Goal: Information Seeking & Learning: Learn about a topic

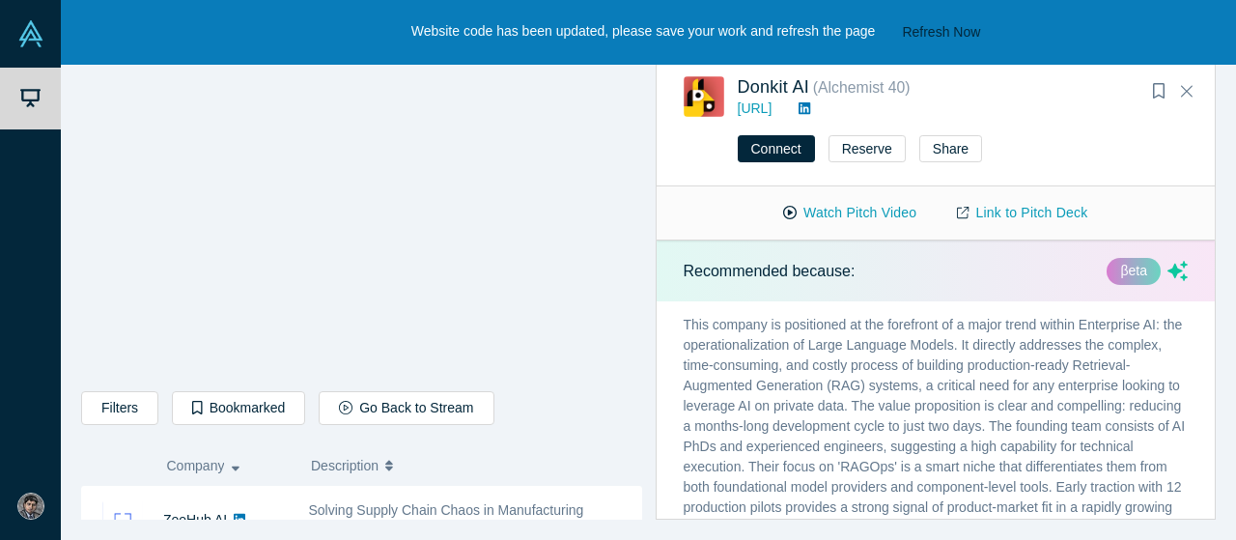
scroll to position [108, 0]
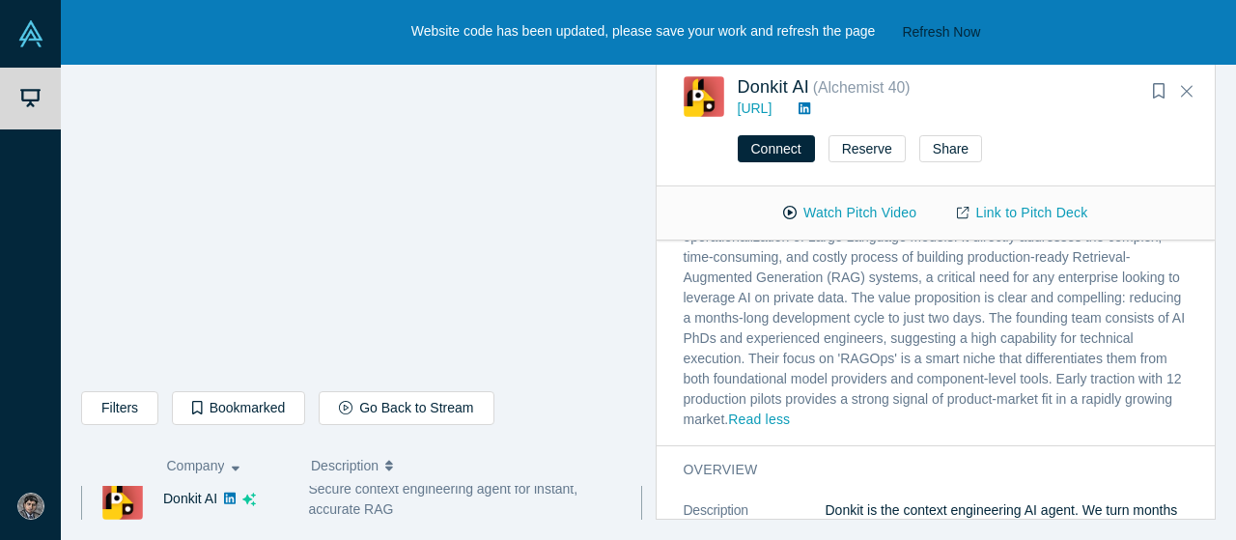
click at [264, 522] on div "Filters AI Artificial Intelligence B2B SaaS AI (Artificial Intelligence) Data A…" at bounding box center [648, 293] width 1175 height 492
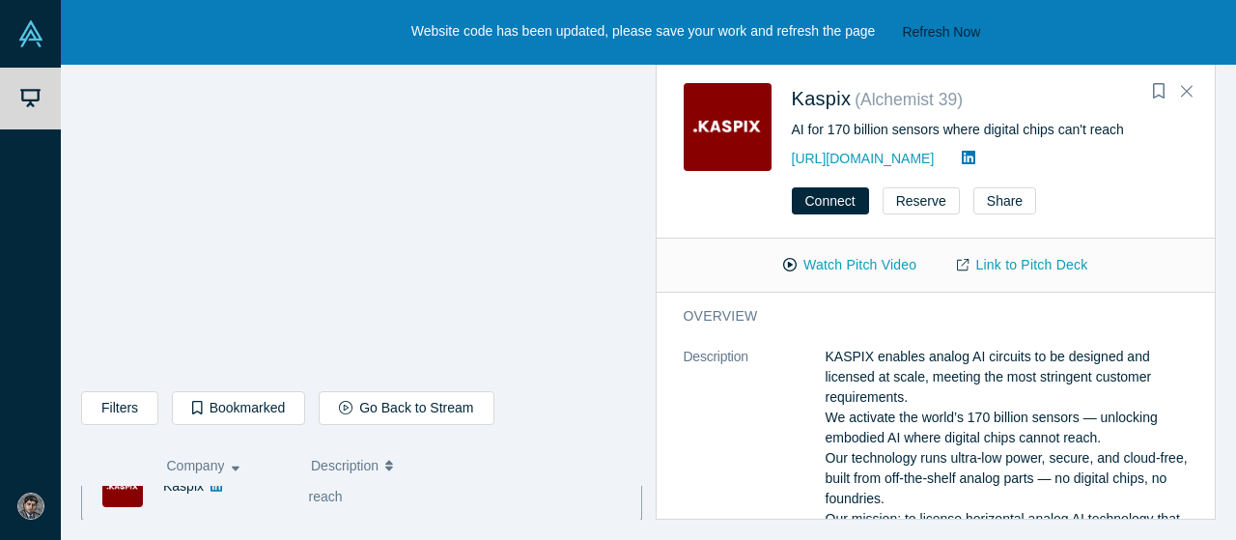
scroll to position [1017, 0]
click at [1026, 267] on link "Link to Pitch Deck" at bounding box center [1022, 265] width 171 height 34
